Goal: Task Accomplishment & Management: Use online tool/utility

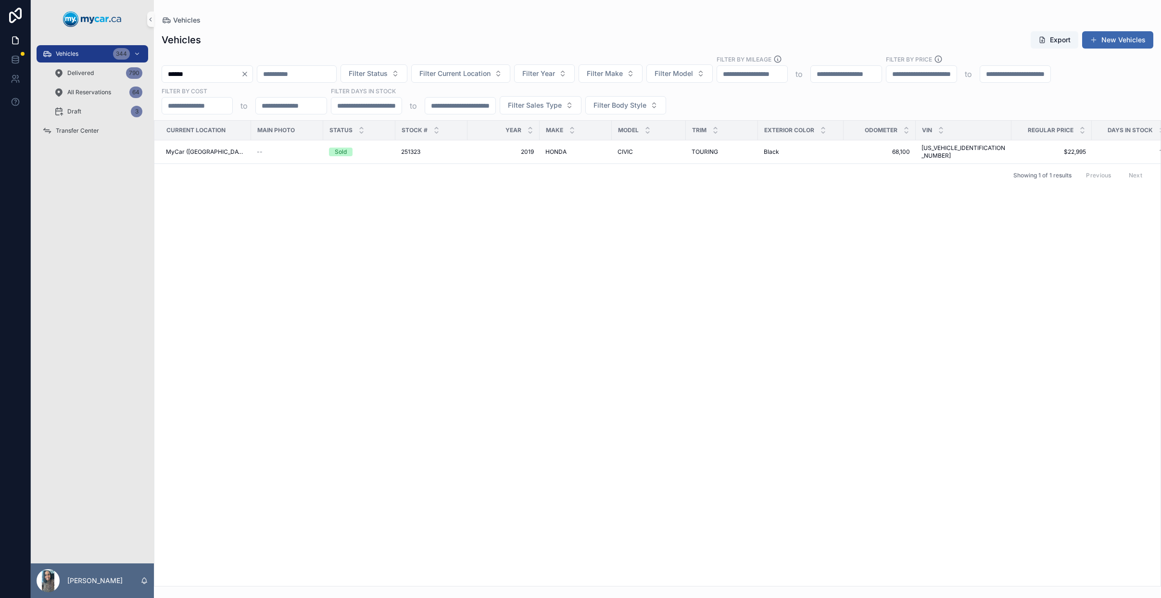
type input "******"
click at [249, 75] on icon "Clear" at bounding box center [245, 74] width 8 height 8
click at [213, 71] on input "scrollable content" at bounding box center [201, 73] width 79 height 13
type input "******"
click at [249, 71] on icon "Clear" at bounding box center [245, 74] width 8 height 8
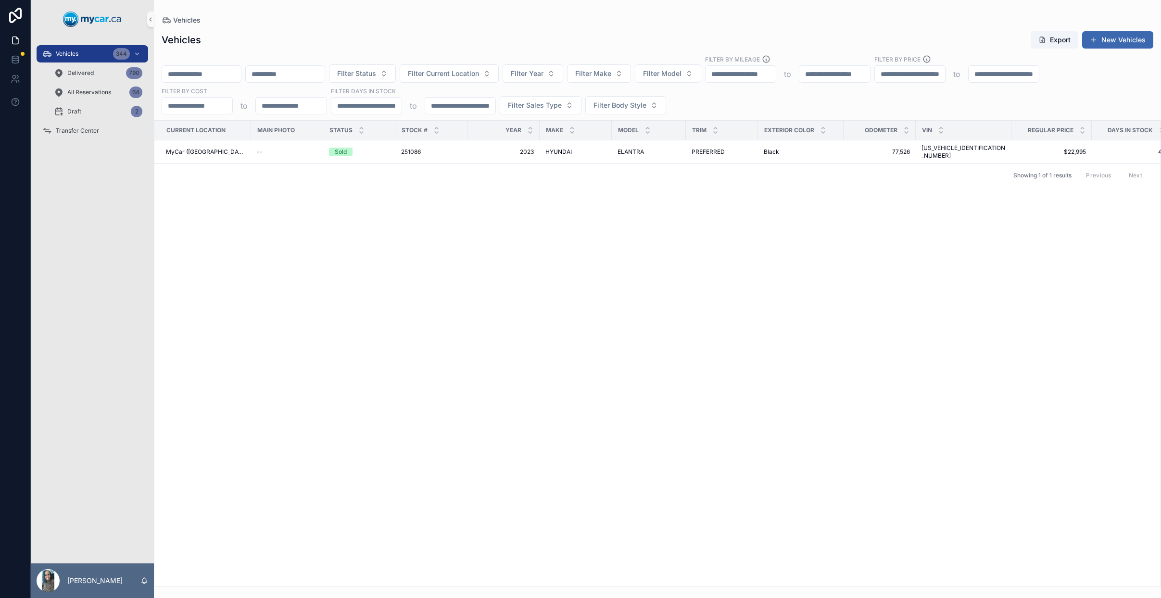
click at [227, 72] on input "scrollable content" at bounding box center [201, 73] width 79 height 13
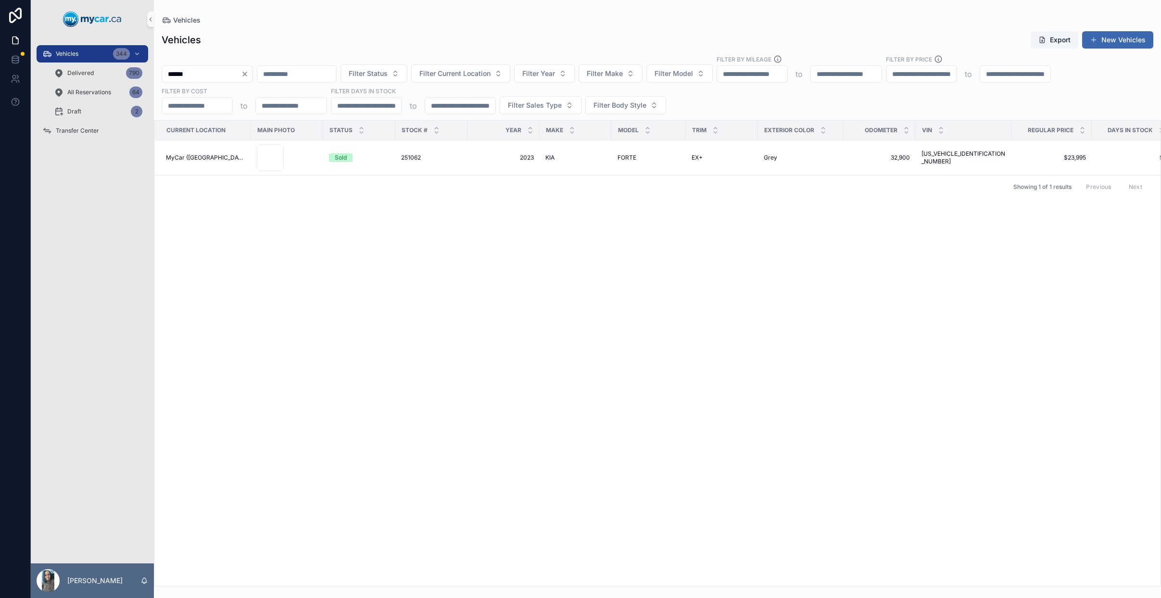
type input "******"
click at [525, 159] on span "2023" at bounding box center [503, 158] width 61 height 8
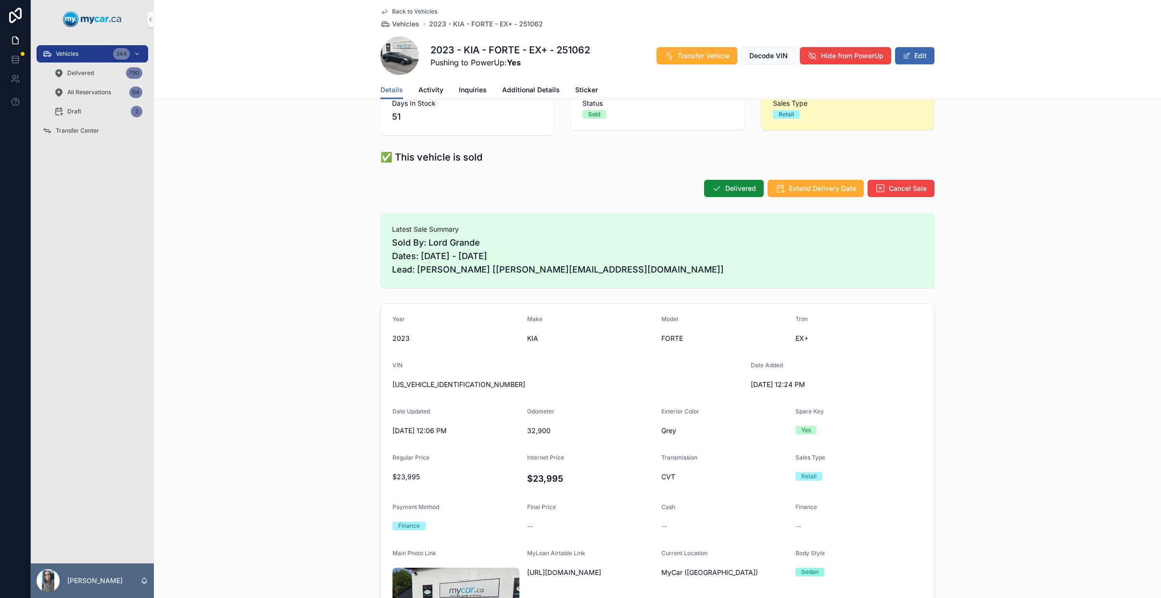
scroll to position [144, 0]
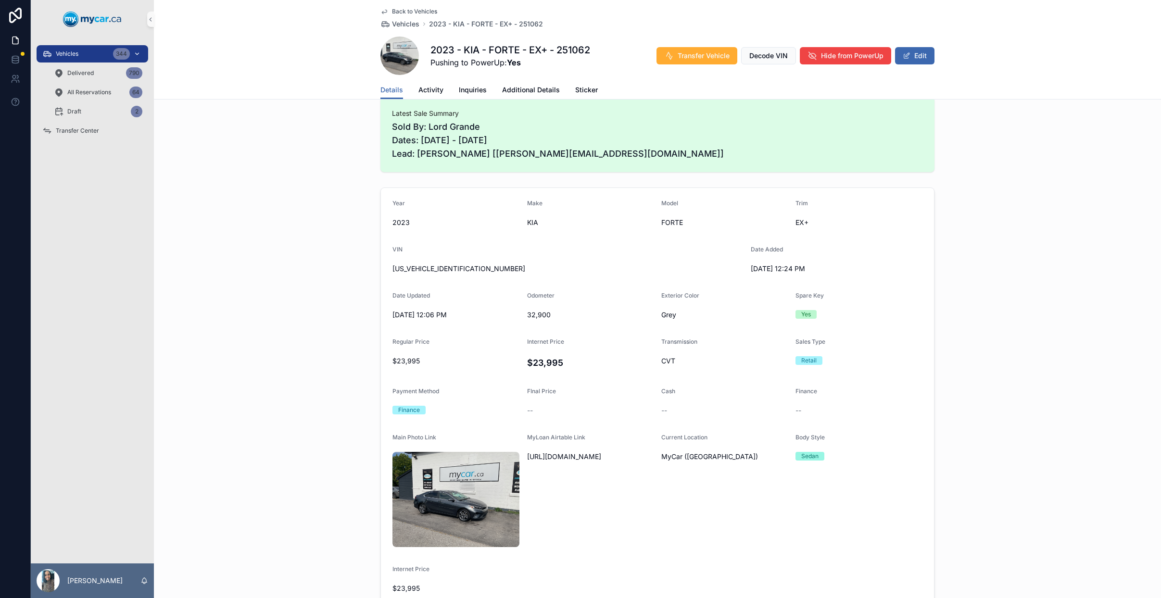
click at [86, 52] on div "Vehicles 344" at bounding box center [92, 53] width 100 height 15
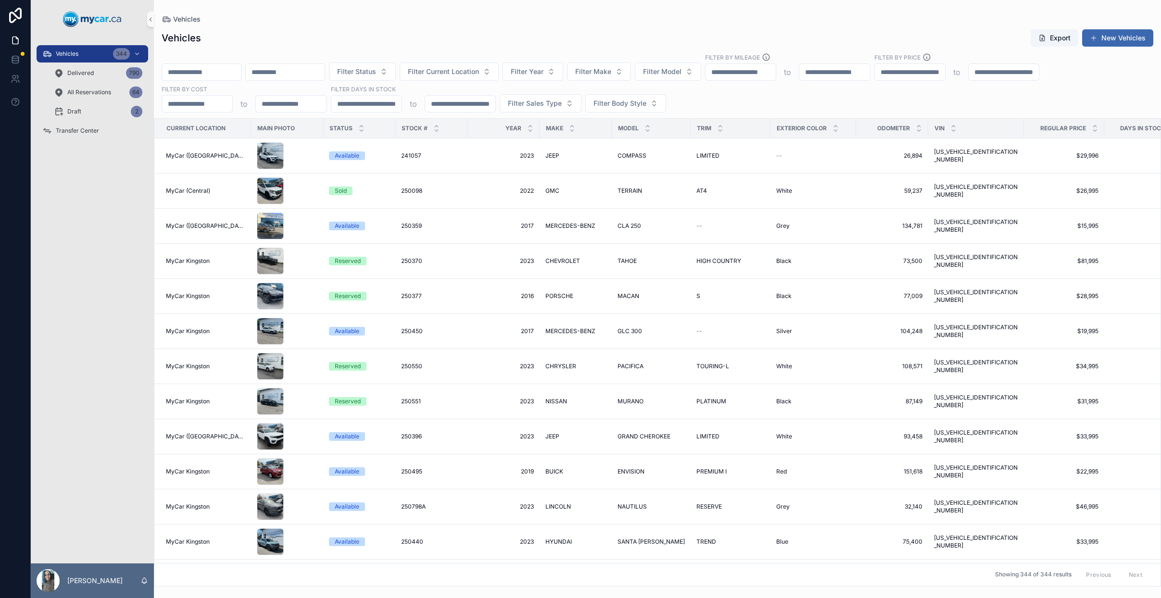
click at [233, 75] on input "scrollable content" at bounding box center [201, 71] width 79 height 13
paste input "*******"
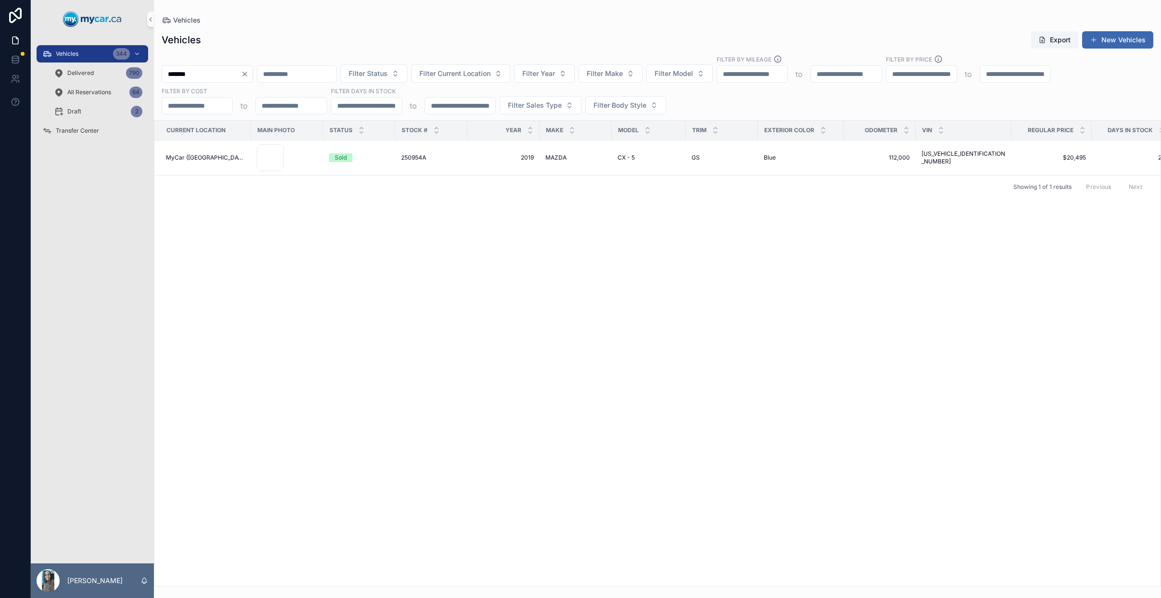
type input "*******"
click at [249, 74] on icon "Clear" at bounding box center [245, 74] width 8 height 8
click at [212, 74] on input "scrollable content" at bounding box center [201, 73] width 79 height 13
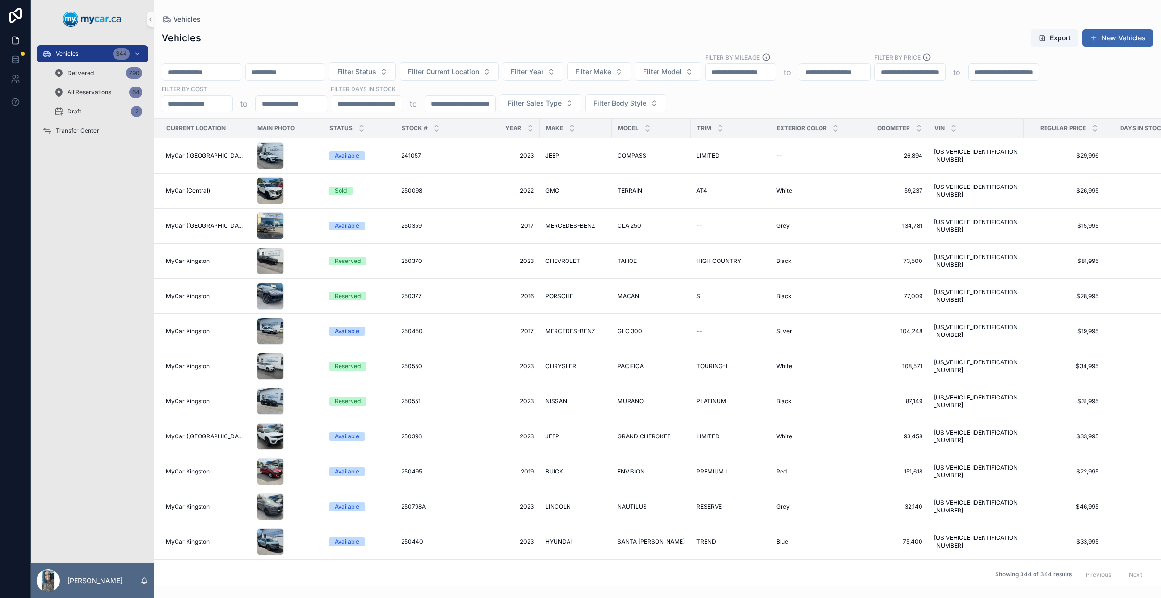
click at [175, 69] on input "scrollable content" at bounding box center [201, 71] width 79 height 13
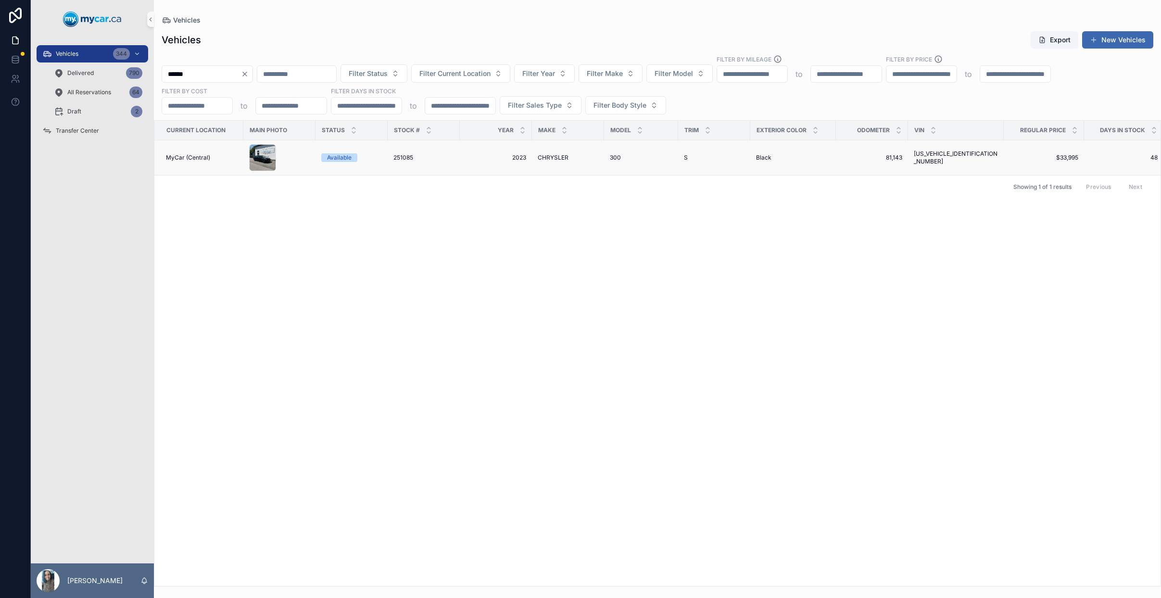
type input "******"
click at [477, 157] on span "2023" at bounding box center [496, 158] width 61 height 8
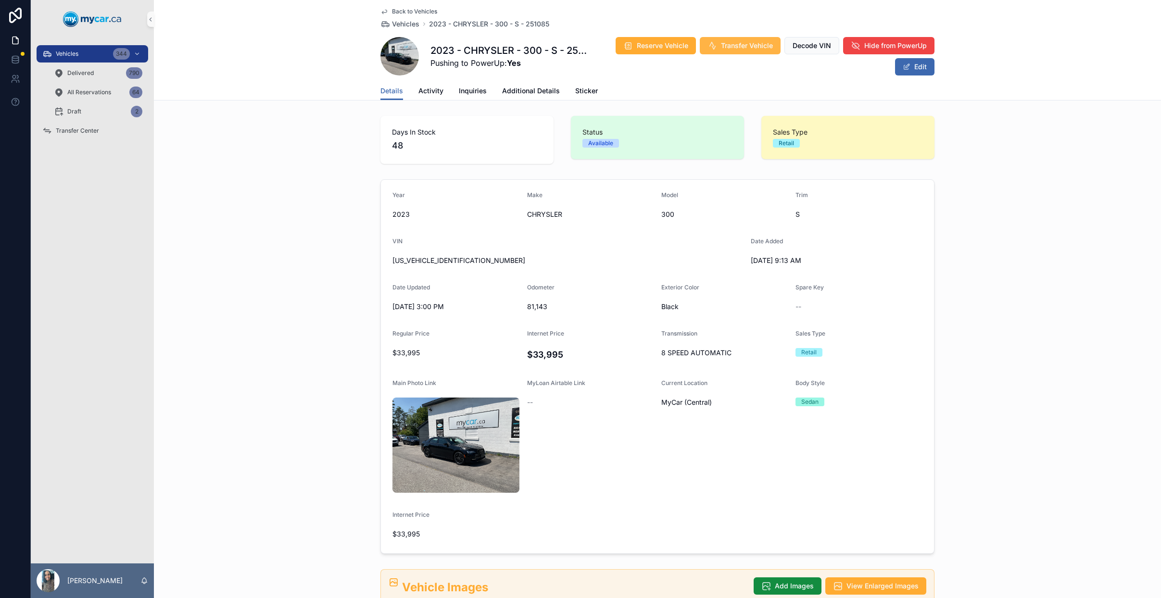
click at [752, 50] on span "Transfer Vehicle" at bounding box center [747, 46] width 52 height 10
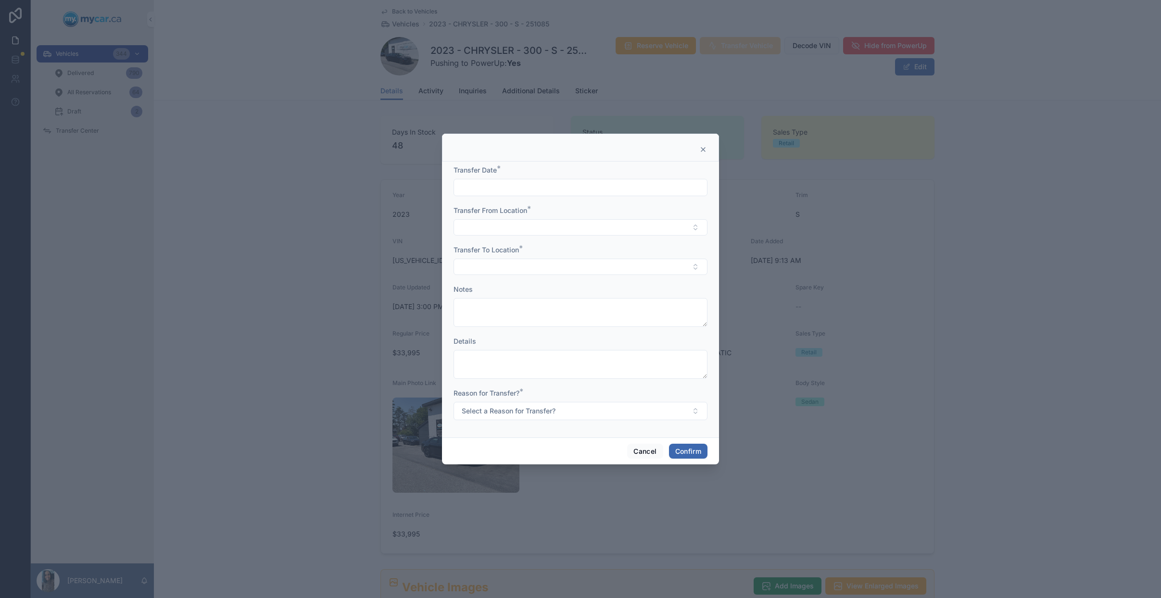
click at [569, 189] on input "text" at bounding box center [580, 187] width 253 height 13
click at [544, 352] on button "29" at bounding box center [545, 351] width 17 height 17
type input "*********"
click at [504, 229] on button "Select Button" at bounding box center [581, 227] width 254 height 16
click at [524, 320] on div "MyCar (Central)" at bounding box center [580, 326] width 249 height 15
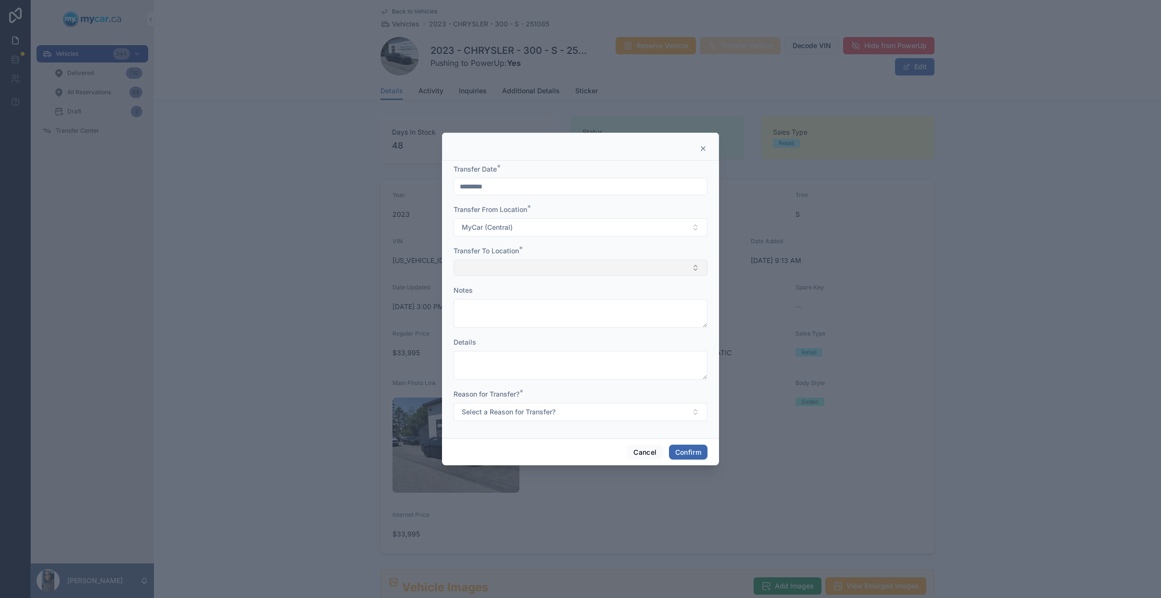
click at [516, 263] on button "Select Button" at bounding box center [581, 268] width 254 height 16
click at [522, 387] on div "MyCar ([GEOGRAPHIC_DATA])" at bounding box center [580, 382] width 249 height 15
click at [559, 408] on button "Select a Reason for Transfer?" at bounding box center [581, 413] width 254 height 18
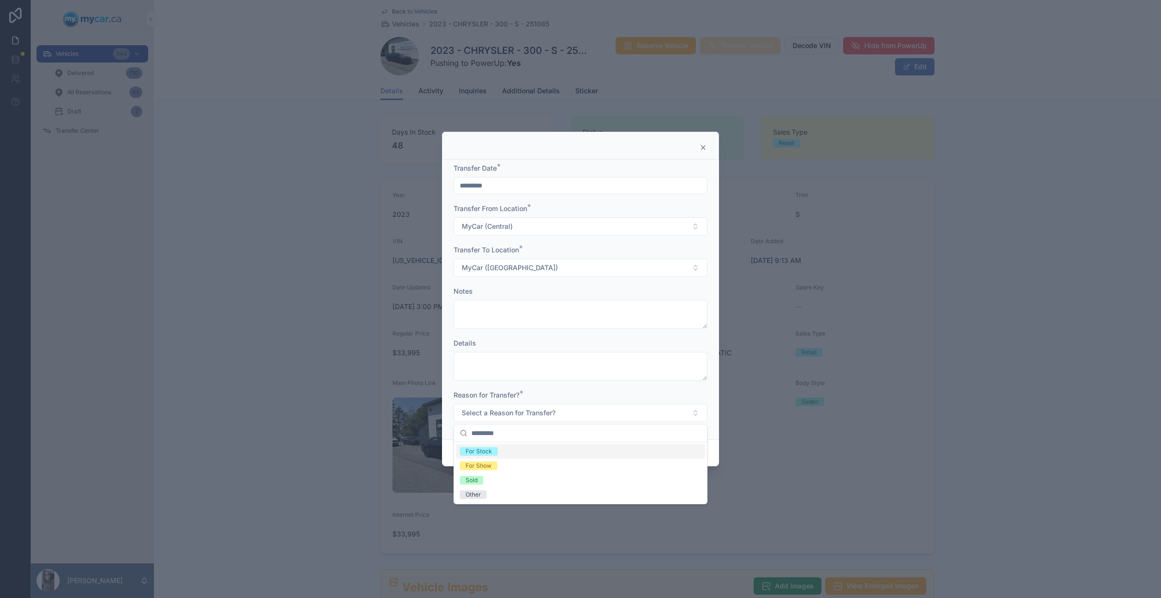
click at [527, 454] on div "For Stock" at bounding box center [580, 451] width 249 height 14
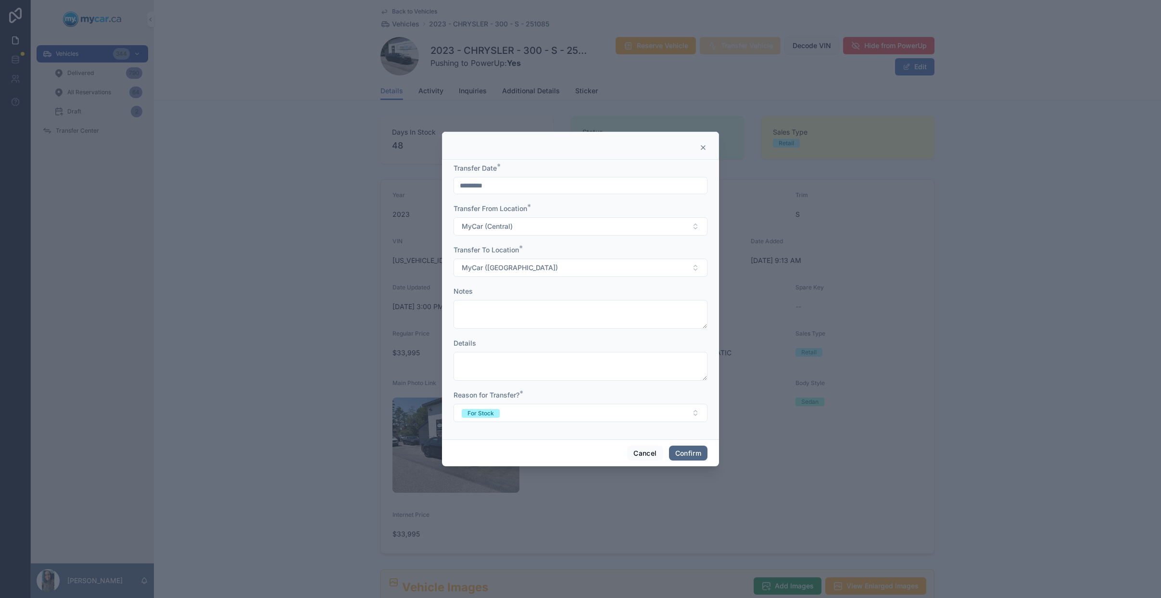
click at [689, 452] on button "Confirm" at bounding box center [688, 453] width 38 height 15
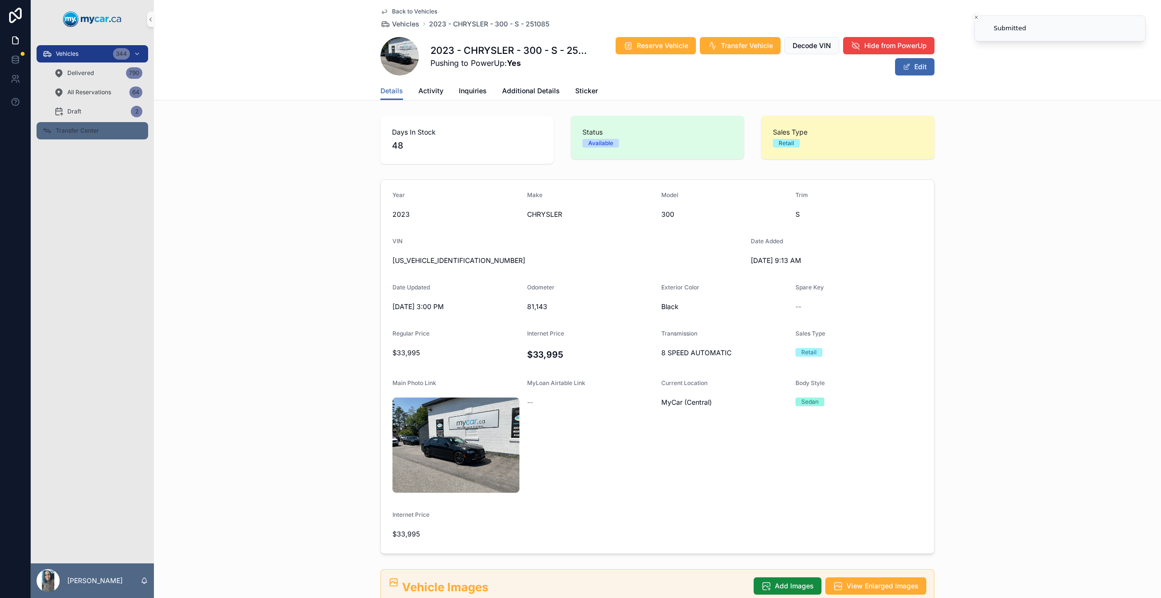
click at [102, 134] on div "Transfer Center" at bounding box center [92, 130] width 100 height 15
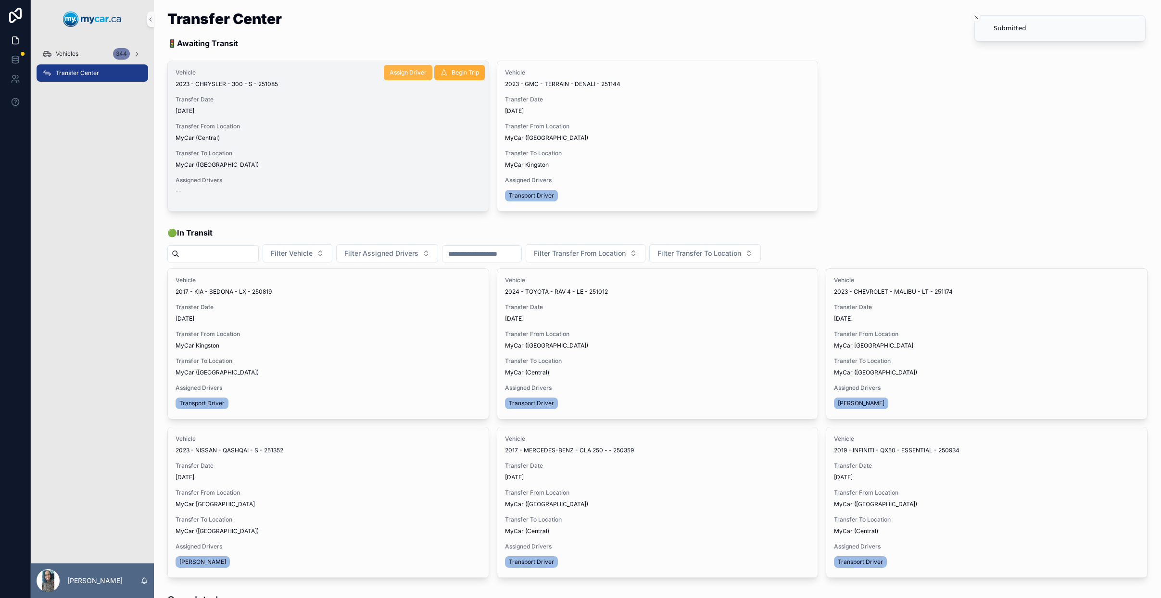
click at [391, 72] on span "Assign Driver" at bounding box center [408, 73] width 37 height 8
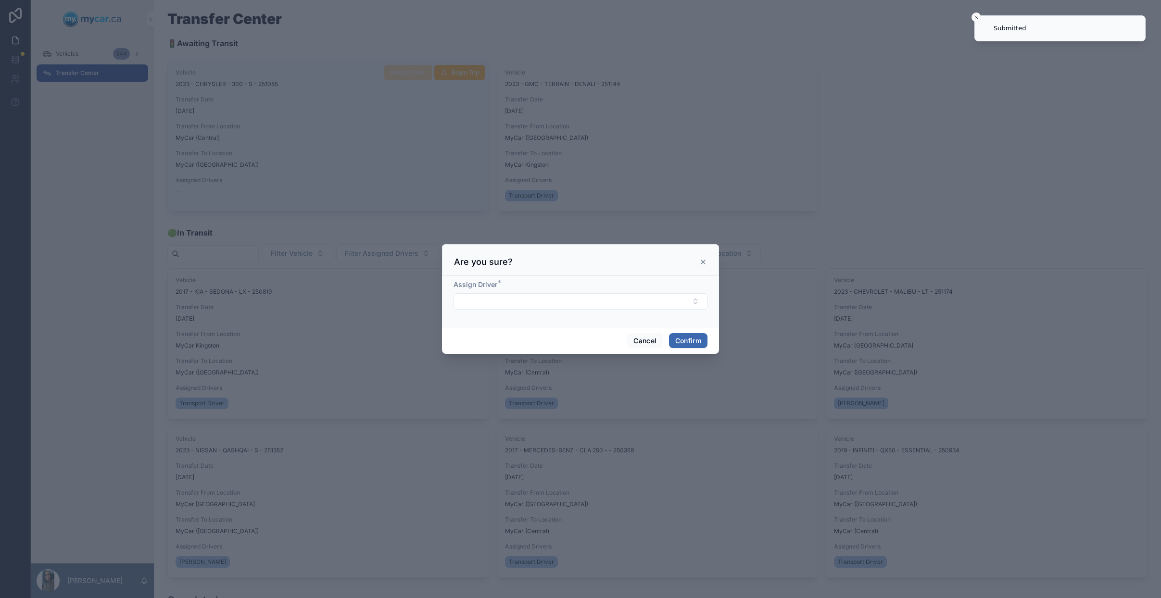
click at [575, 314] on form "Assign Driver *" at bounding box center [581, 299] width 254 height 39
click at [584, 308] on button "Select Button" at bounding box center [581, 301] width 254 height 16
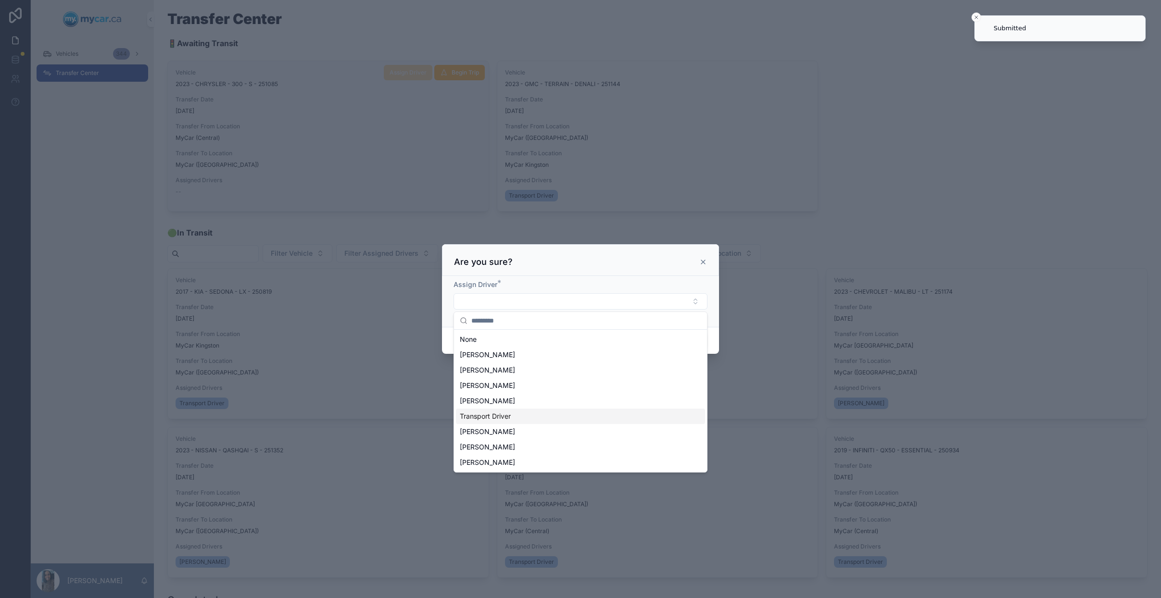
click at [540, 413] on div "Transport Driver" at bounding box center [580, 416] width 249 height 15
click at [716, 336] on div "Cancel Confirm" at bounding box center [580, 341] width 277 height 27
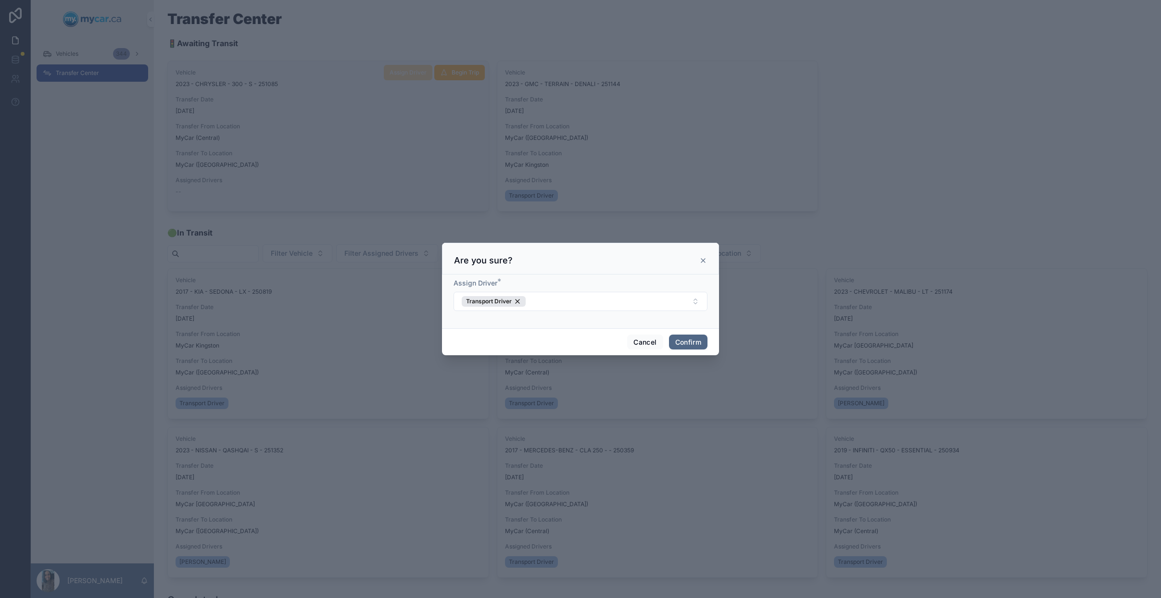
click at [703, 345] on button "Confirm" at bounding box center [688, 342] width 38 height 15
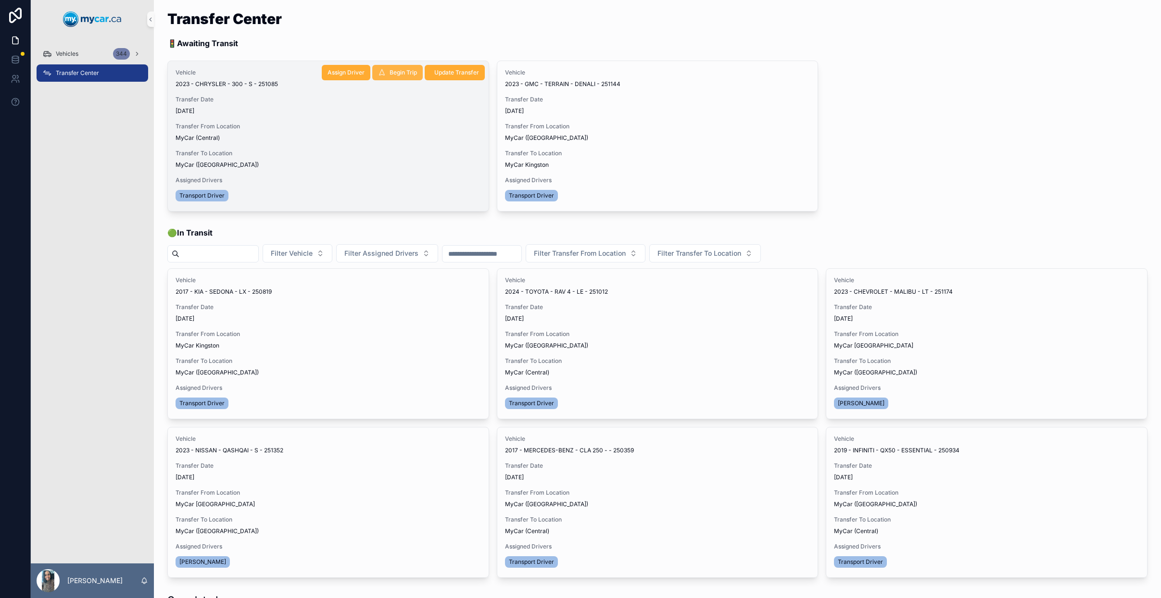
click at [401, 73] on span "Begin Trip" at bounding box center [403, 73] width 27 height 8
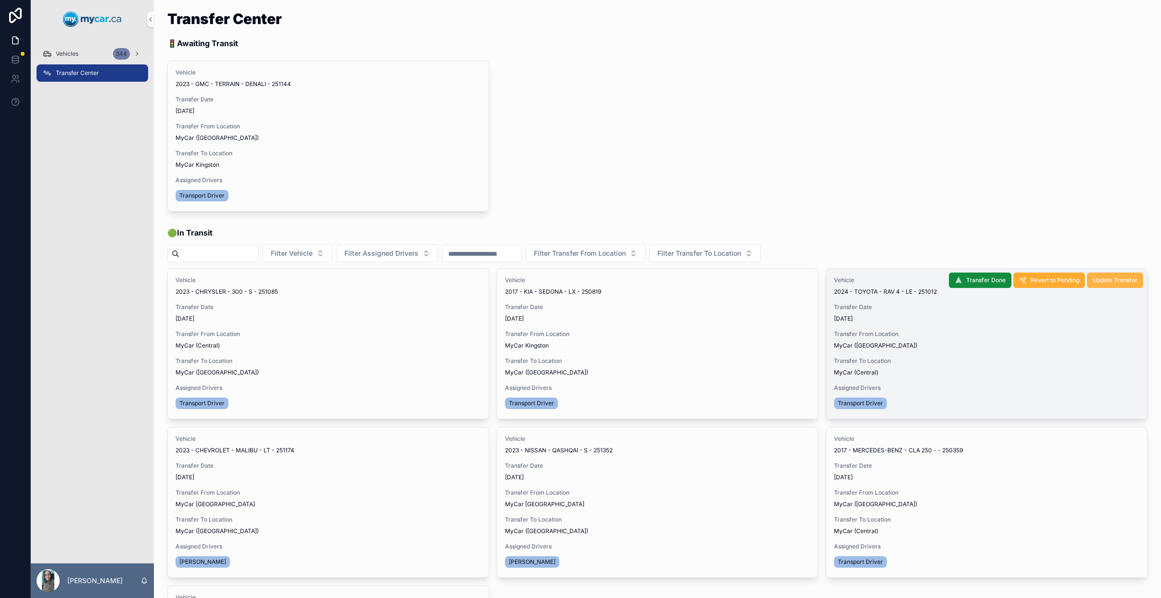
click at [1102, 282] on span "Update Transfer" at bounding box center [1115, 281] width 45 height 8
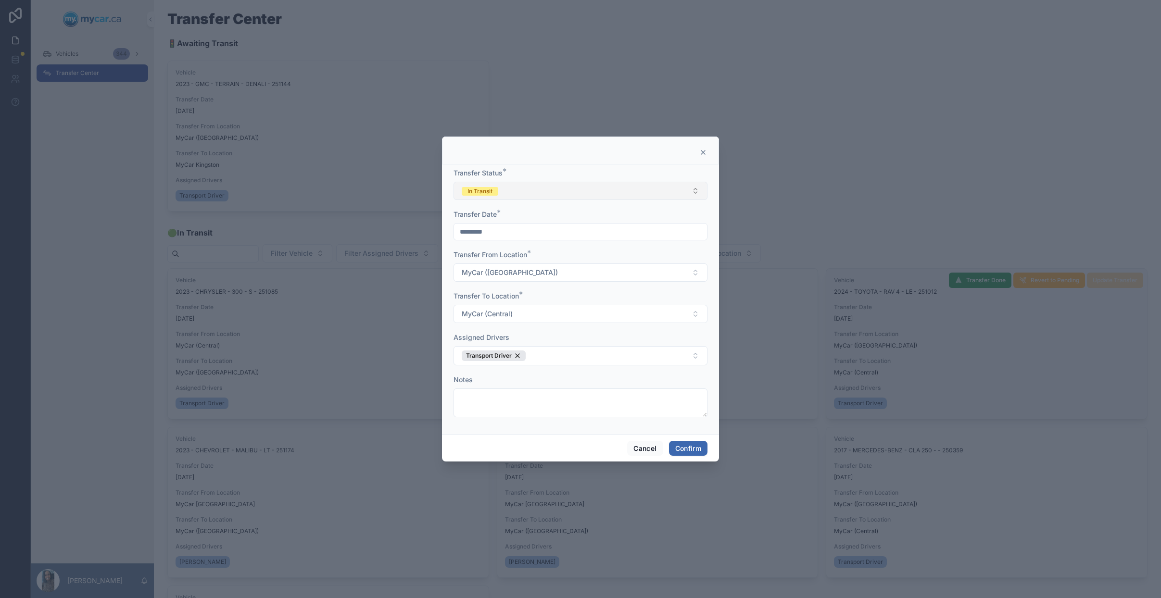
click at [566, 190] on button "In Transit" at bounding box center [581, 191] width 254 height 18
click at [554, 260] on div "Completed" at bounding box center [580, 258] width 249 height 14
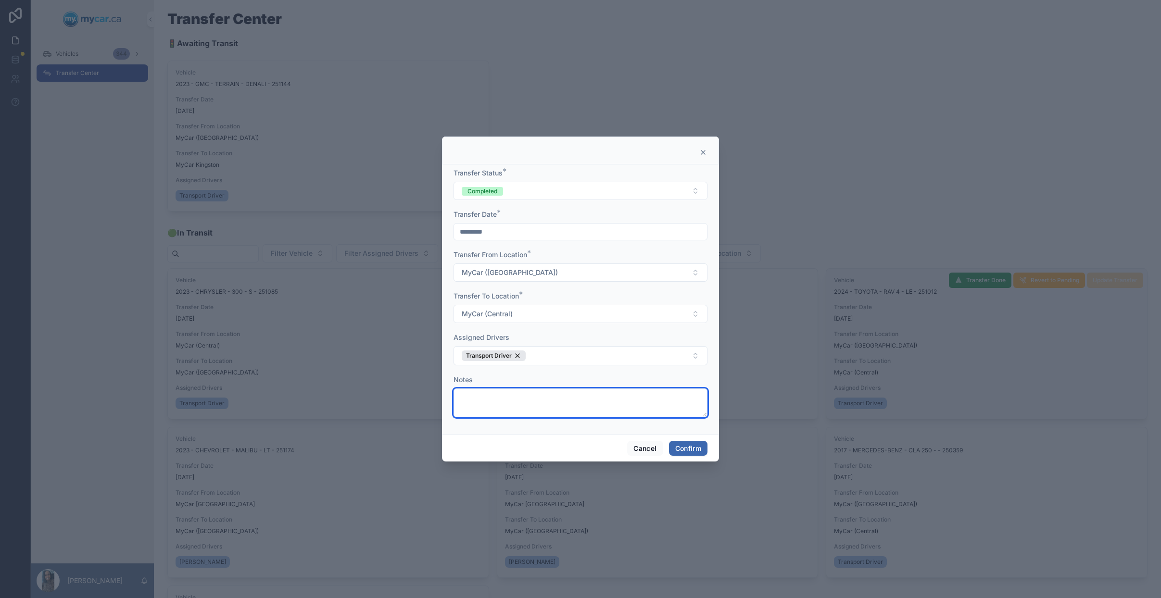
click at [688, 421] on form "Transfer Status * Completed Transfer Date * ********* Transfer From Location * …" at bounding box center [581, 297] width 254 height 259
click at [688, 435] on div "Cancel Confirm" at bounding box center [580, 448] width 277 height 27
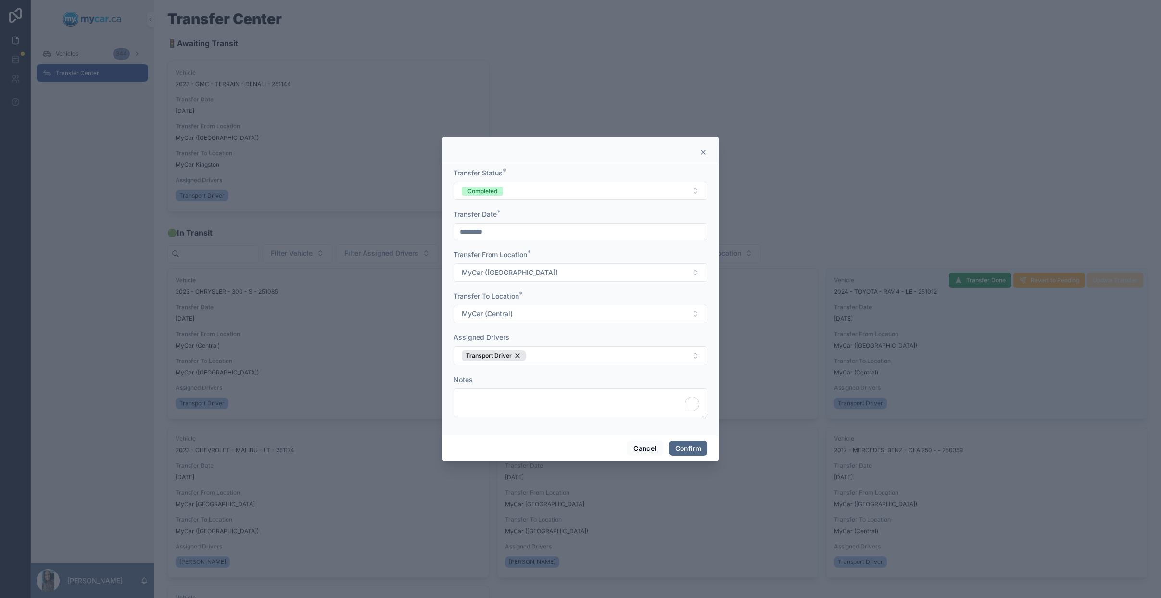
click at [688, 443] on button "Confirm" at bounding box center [688, 448] width 38 height 15
